Goal: Transaction & Acquisition: Purchase product/service

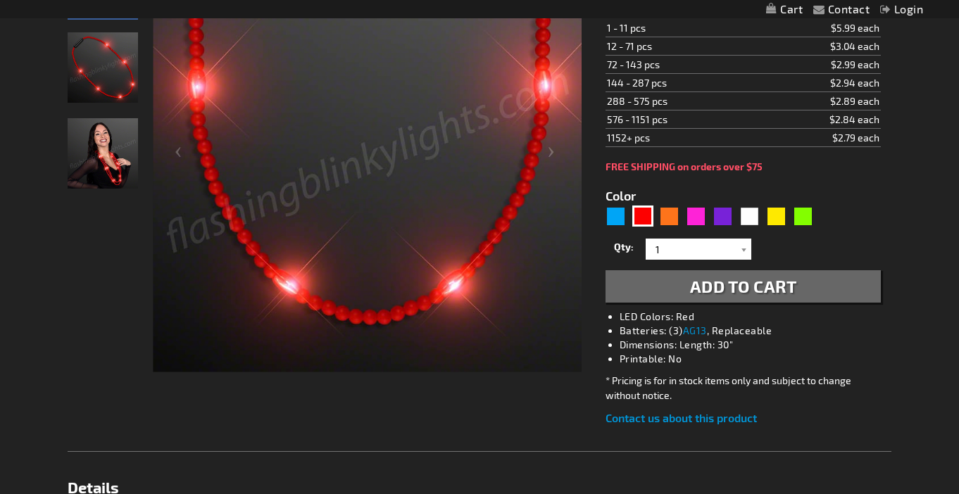
scroll to position [272, 0]
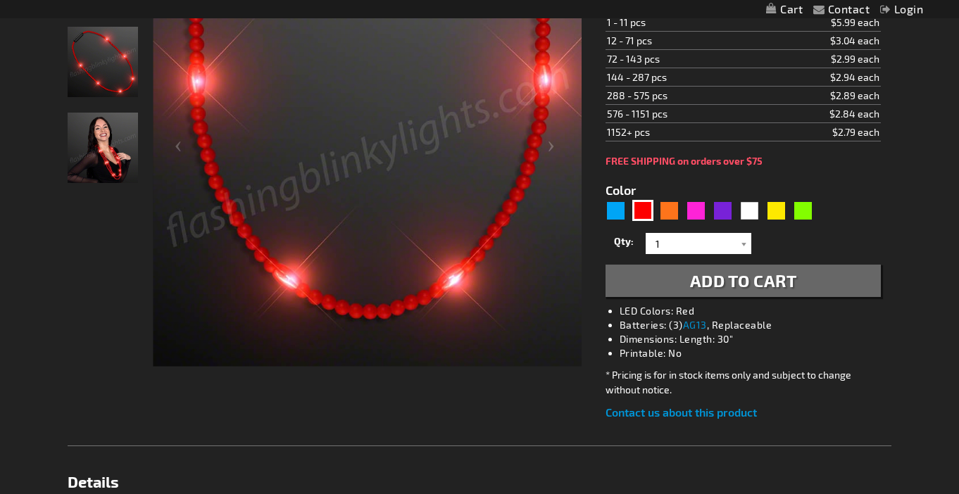
click at [636, 281] on button "Add to Cart" at bounding box center [743, 281] width 275 height 32
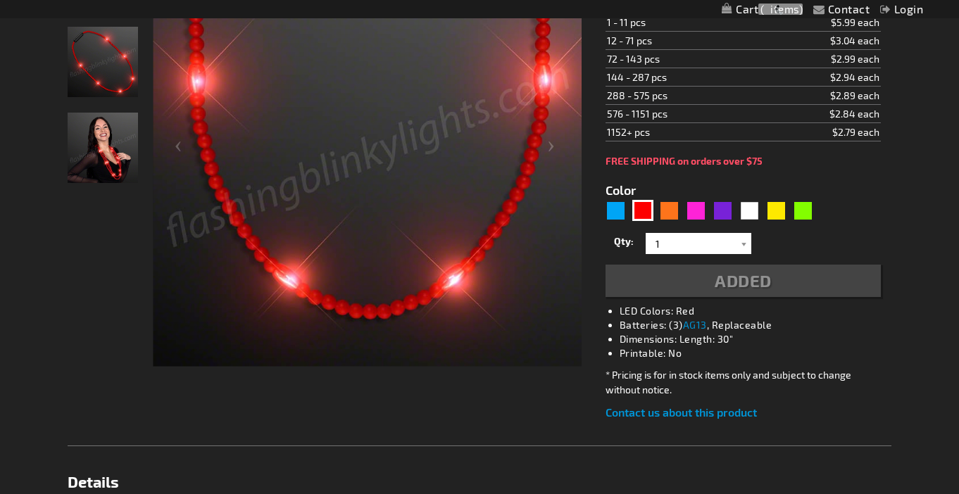
scroll to position [304, 0]
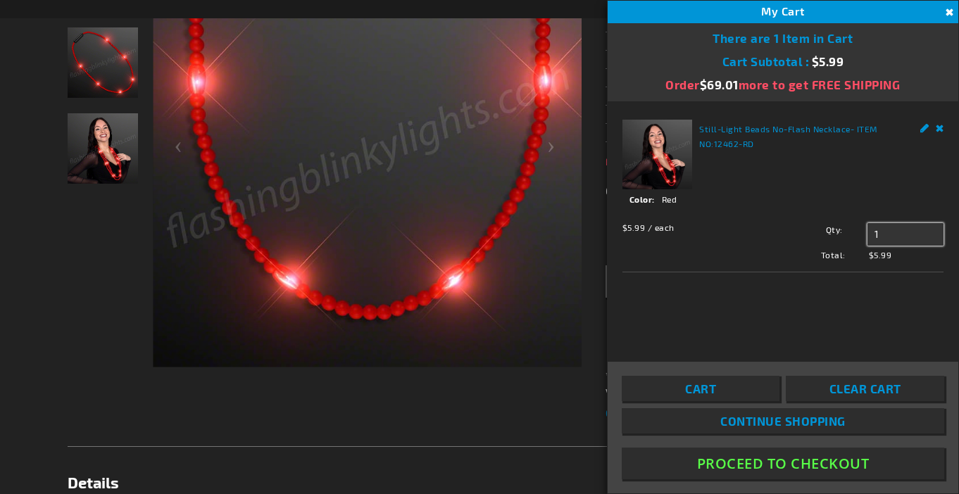
drag, startPoint x: 886, startPoint y: 238, endPoint x: 874, endPoint y: 239, distance: 12.1
click at [874, 239] on input "1" at bounding box center [906, 234] width 76 height 23
type input "3"
click at [891, 260] on span "Update" at bounding box center [899, 261] width 33 height 10
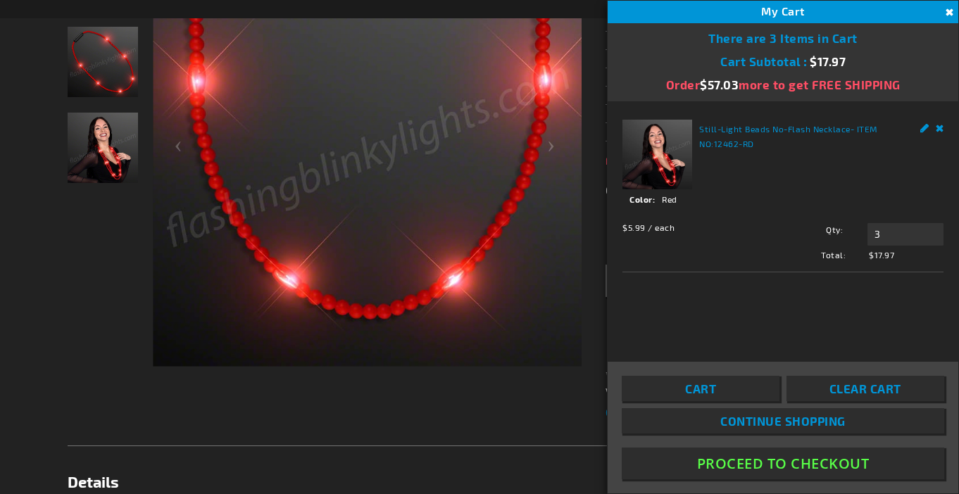
click at [804, 471] on button "Proceed To Checkout" at bounding box center [783, 464] width 323 height 32
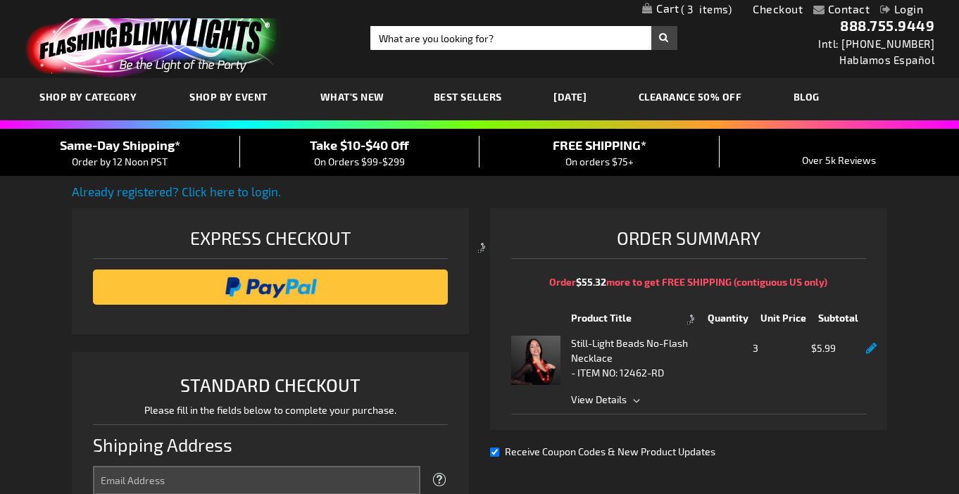
select select "US"
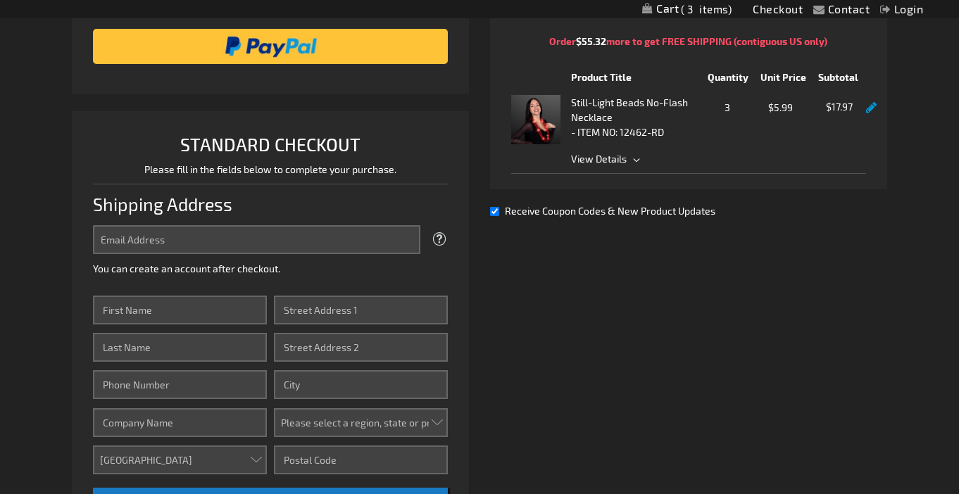
scroll to position [242, 0]
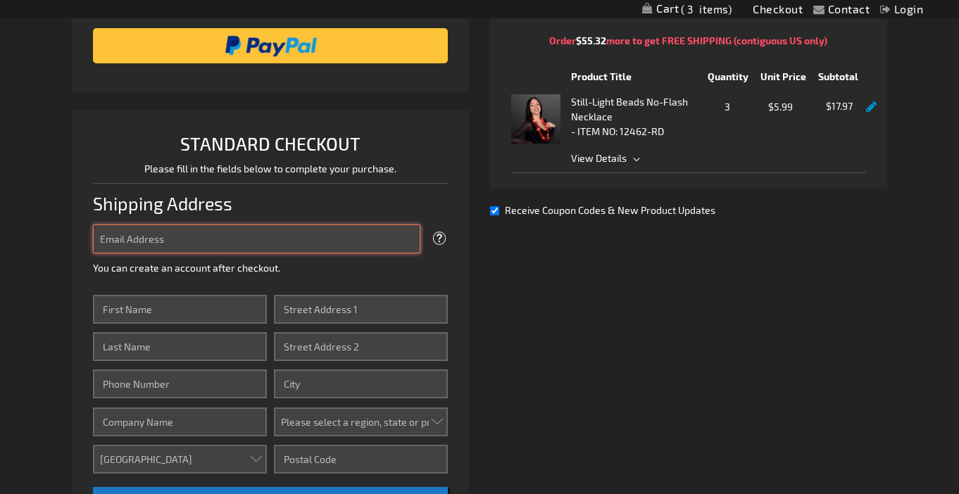
click at [368, 234] on input "Email Address" at bounding box center [257, 239] width 328 height 29
type input "jmckinnon479@gmail.com"
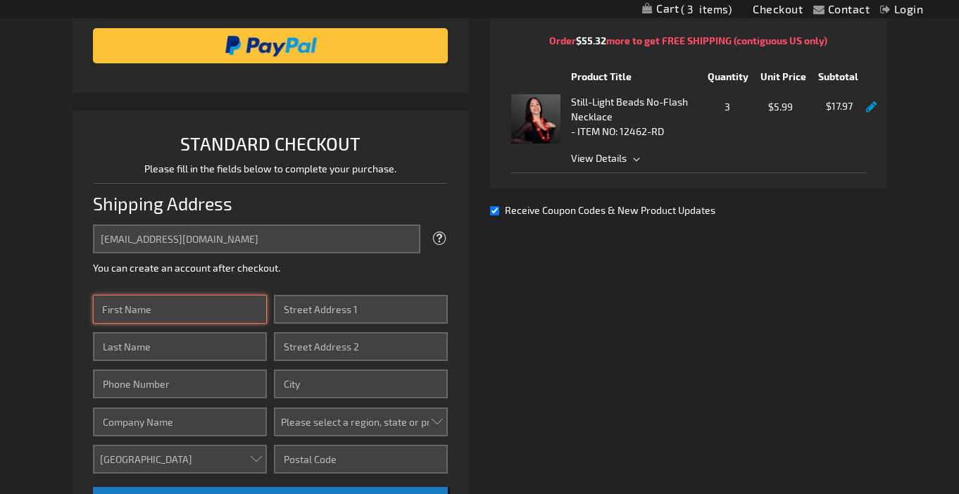
click at [238, 297] on input "First Name" at bounding box center [180, 309] width 174 height 29
type input "Joshua"
type input "McKinnon"
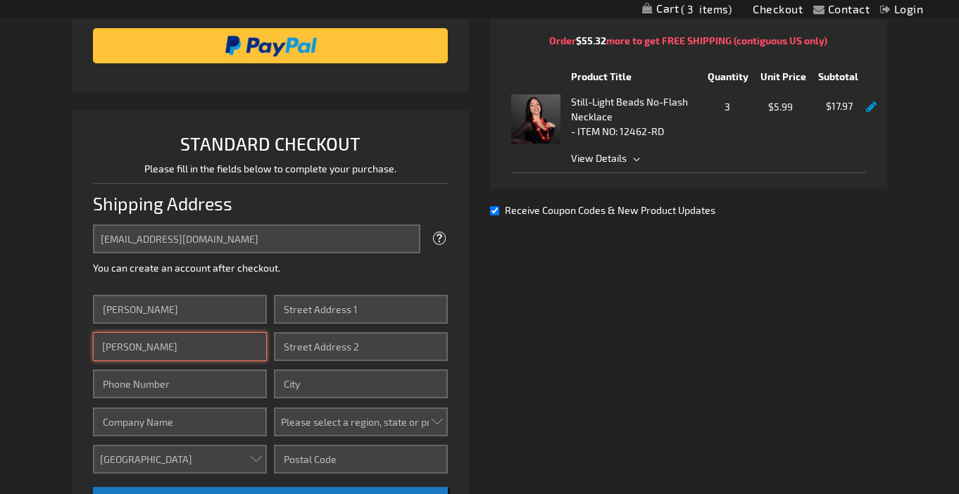
type input "4799666132"
type input "1918 Hideaway Pl."
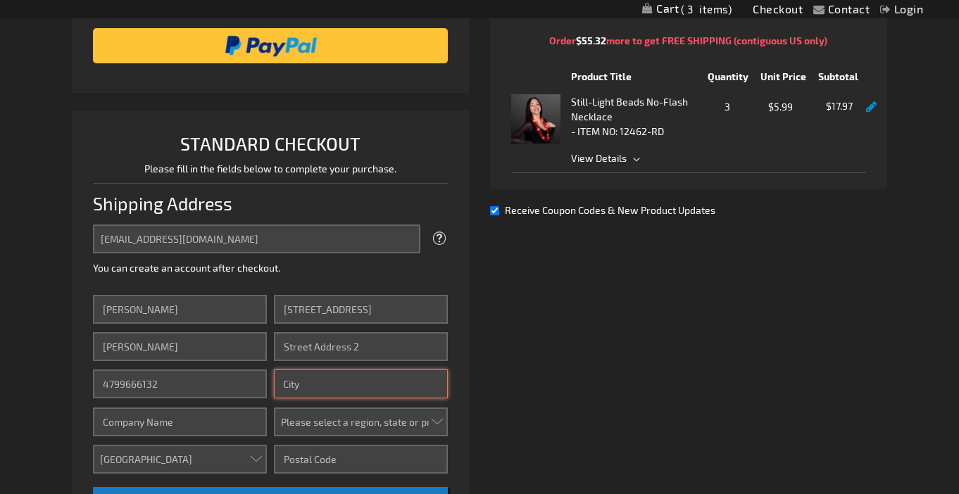
type input "Wenatchee"
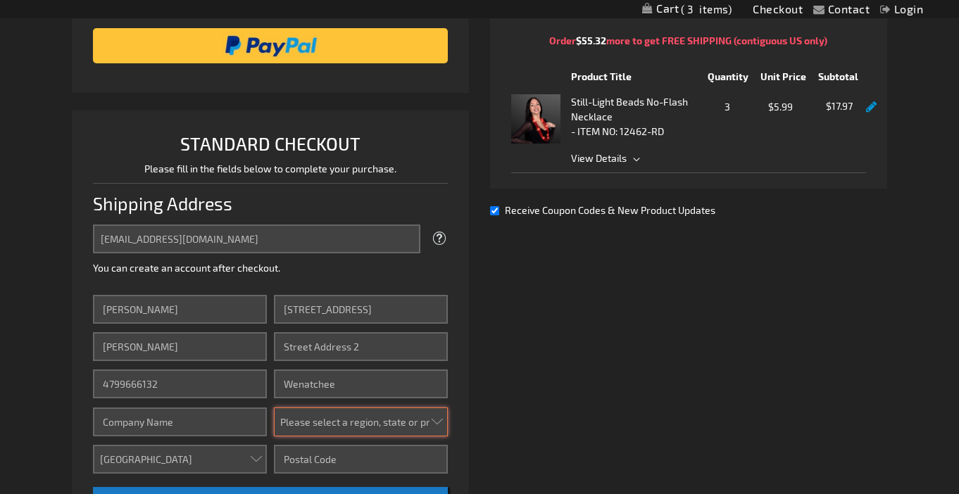
select select "62"
type input "98801"
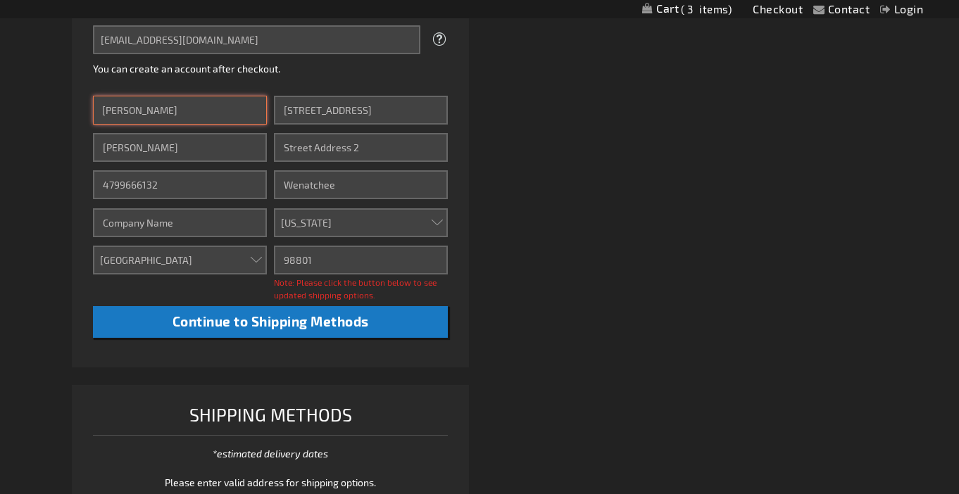
scroll to position [471, 0]
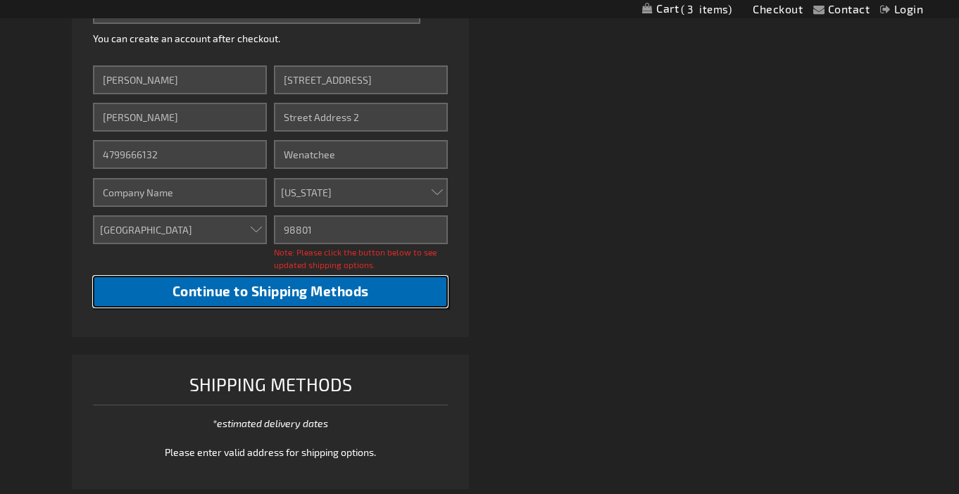
click at [311, 299] on span "Continue to Shipping Methods" at bounding box center [271, 291] width 197 height 16
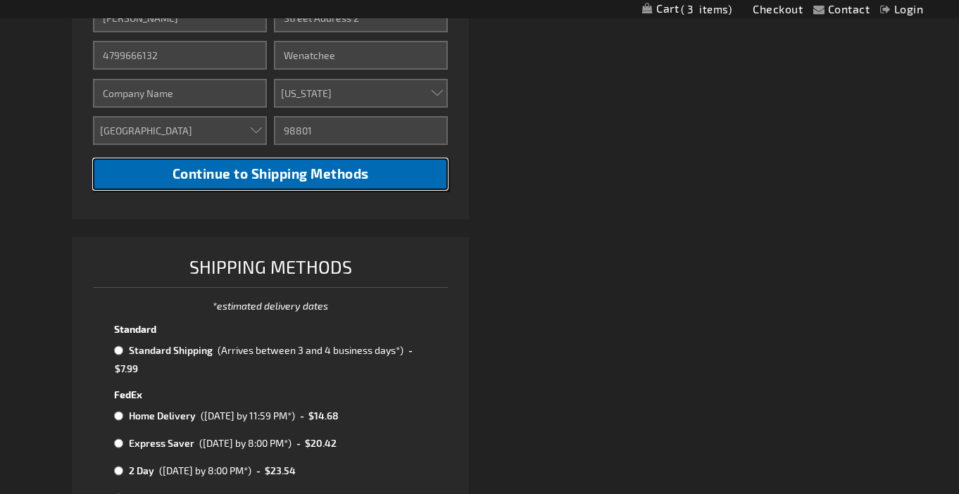
scroll to position [687, 0]
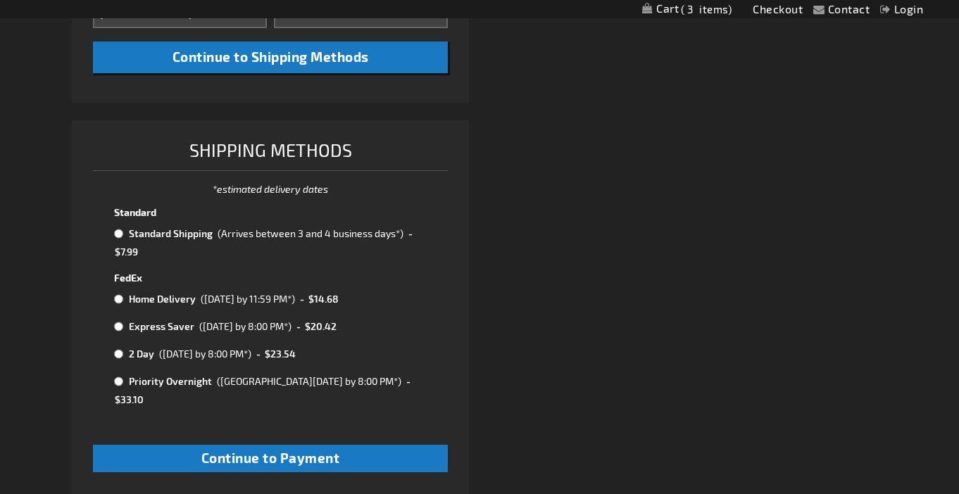
click at [123, 235] on input "radio" at bounding box center [118, 233] width 9 height 11
radio input "true"
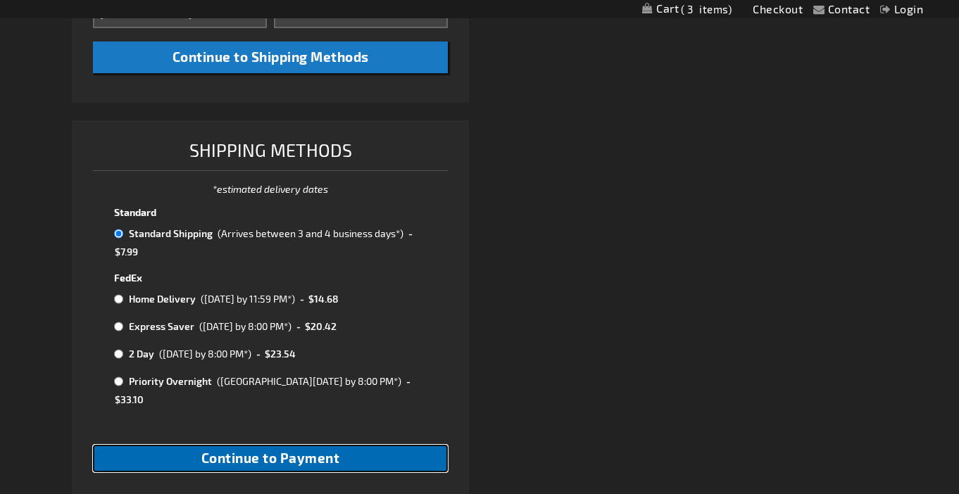
click at [314, 450] on span "Continue to Payment" at bounding box center [270, 458] width 139 height 16
checkbox input "true"
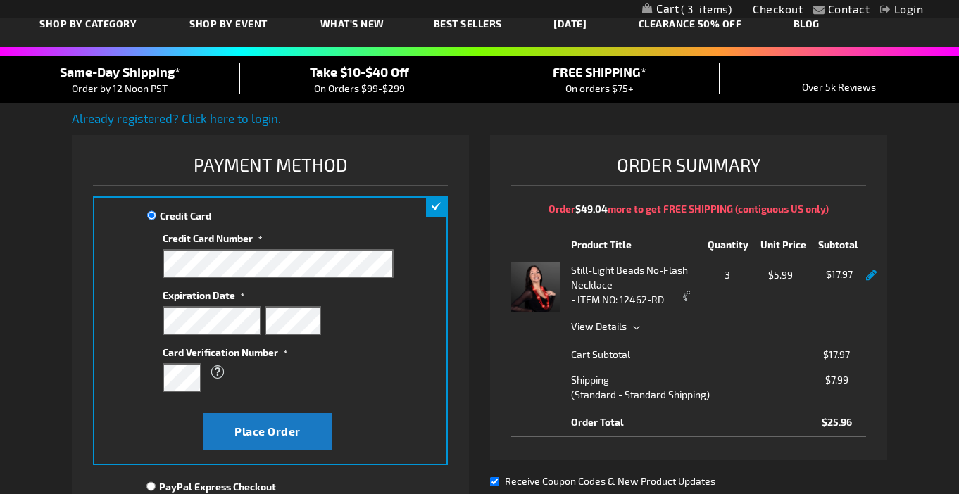
scroll to position [100, 0]
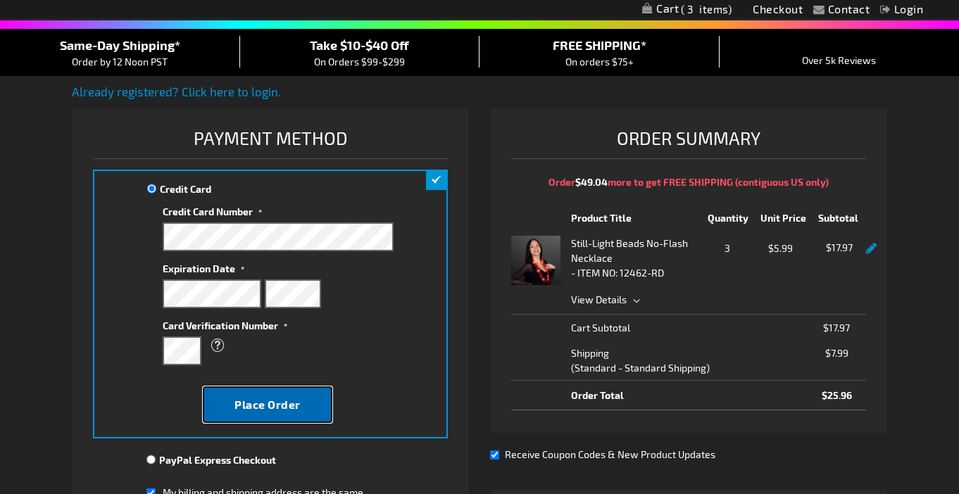
click at [266, 398] on span "Place Order" at bounding box center [268, 404] width 66 height 13
